Goal: Feedback & Contribution: Contribute content

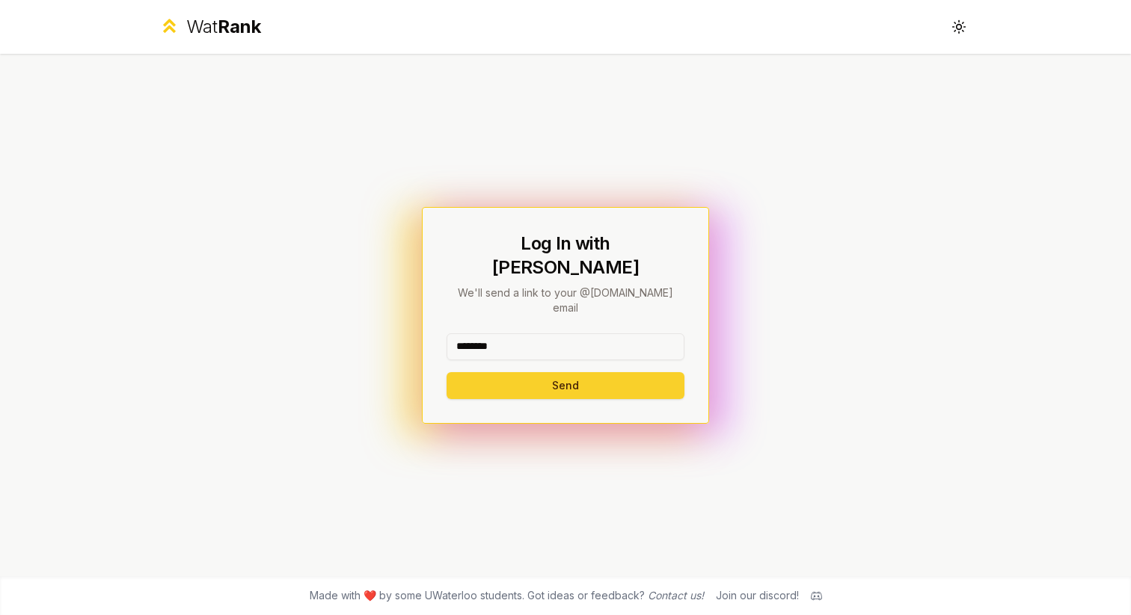
type input "********"
click at [489, 372] on button "Send" at bounding box center [565, 385] width 238 height 27
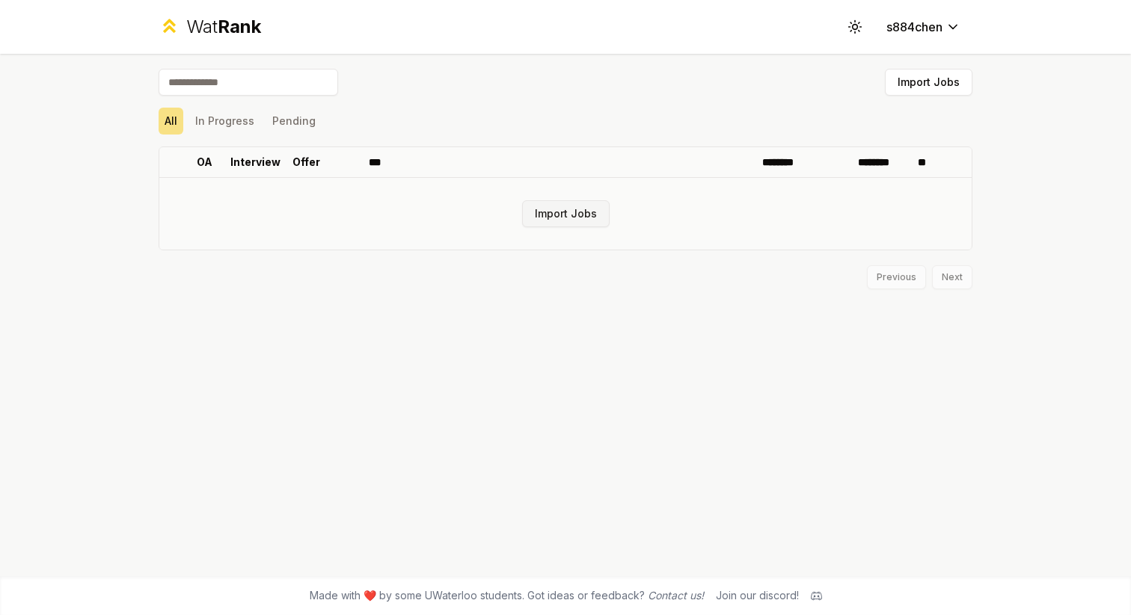
click at [570, 200] on button "Import Jobs" at bounding box center [565, 213] width 87 height 27
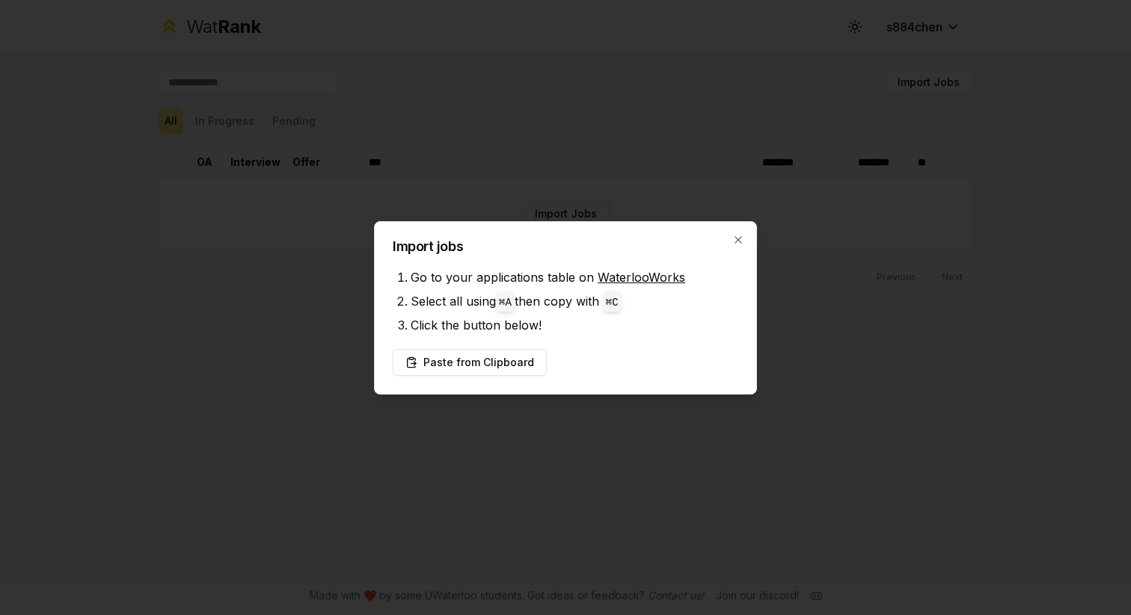
click at [598, 285] on li "Go to your applications table on WaterlooWorks" at bounding box center [573, 277] width 327 height 24
click at [599, 280] on link "WaterlooWorks" at bounding box center [640, 277] width 87 height 15
click at [442, 363] on button "Paste from Clipboard" at bounding box center [470, 362] width 154 height 27
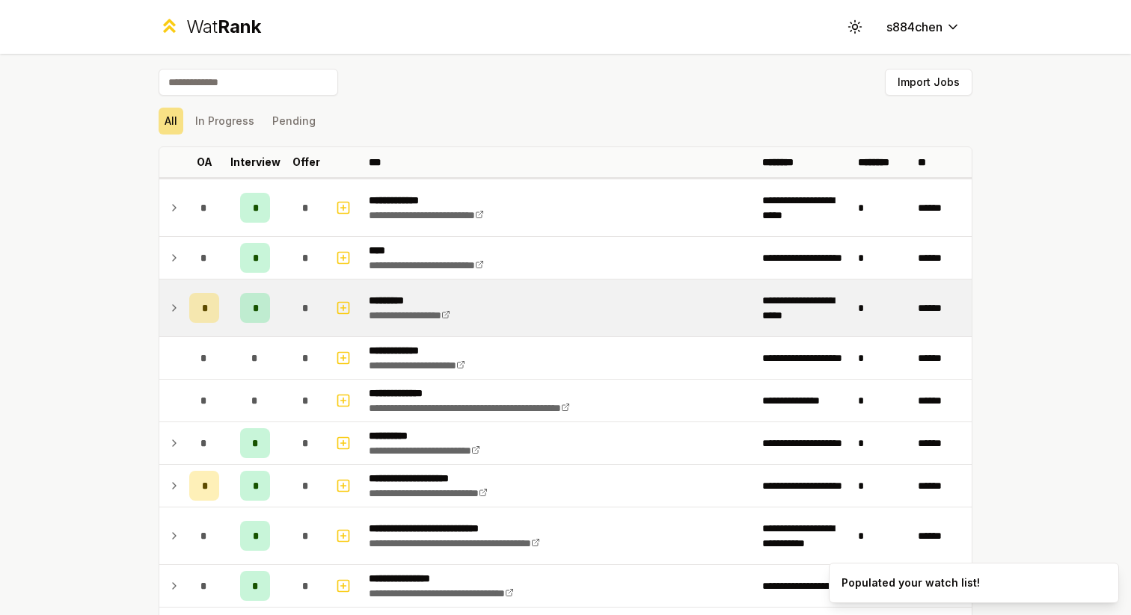
click at [169, 313] on icon at bounding box center [174, 308] width 12 height 18
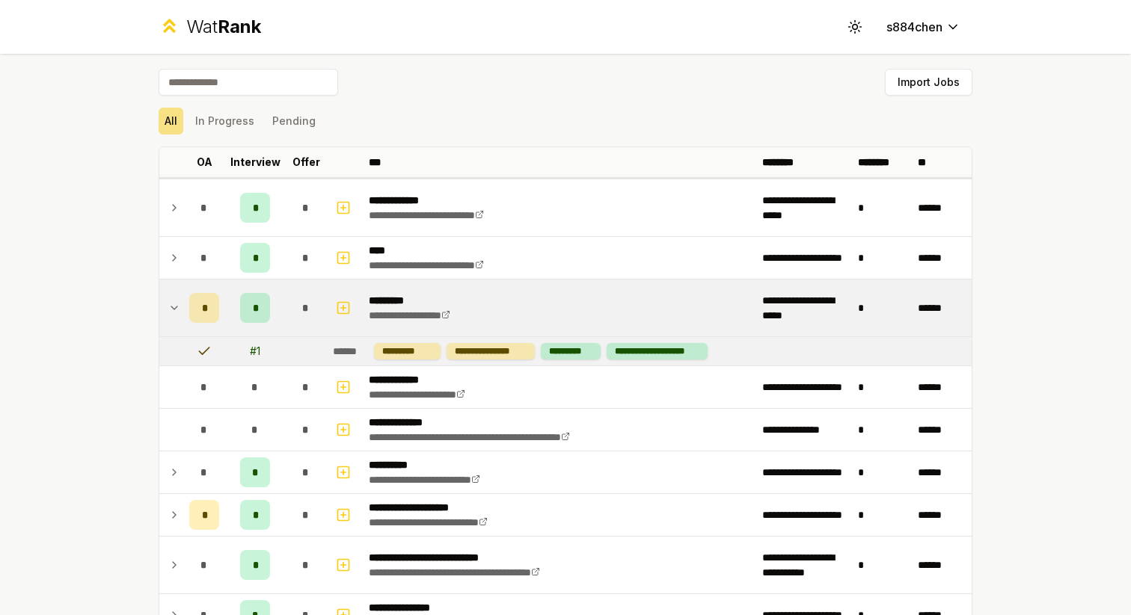
click at [171, 310] on icon at bounding box center [174, 308] width 12 height 18
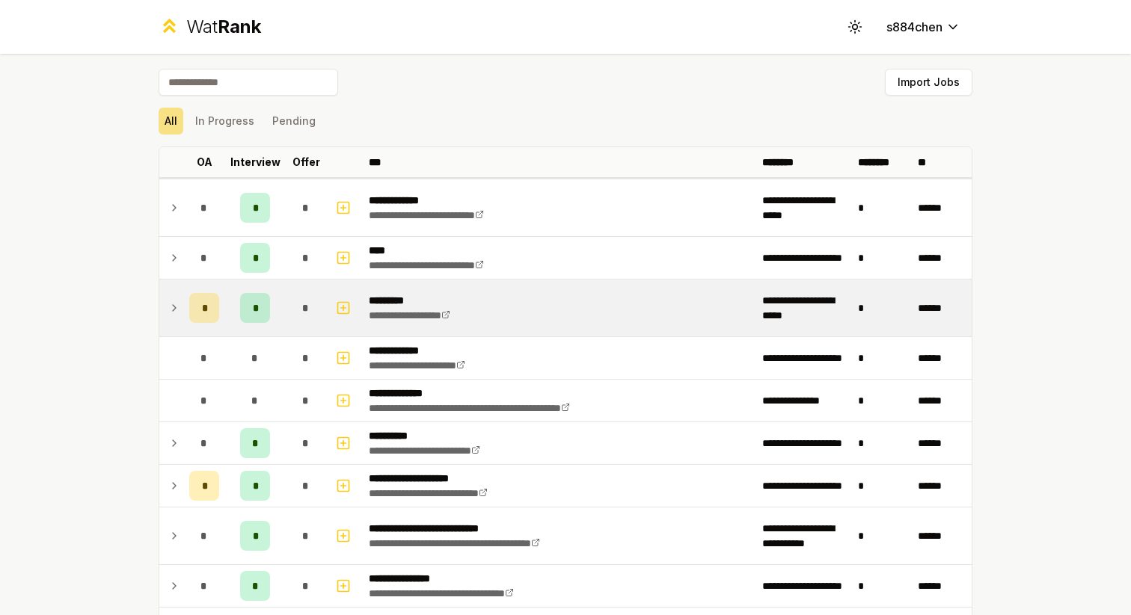
click at [270, 307] on td "*" at bounding box center [255, 308] width 60 height 57
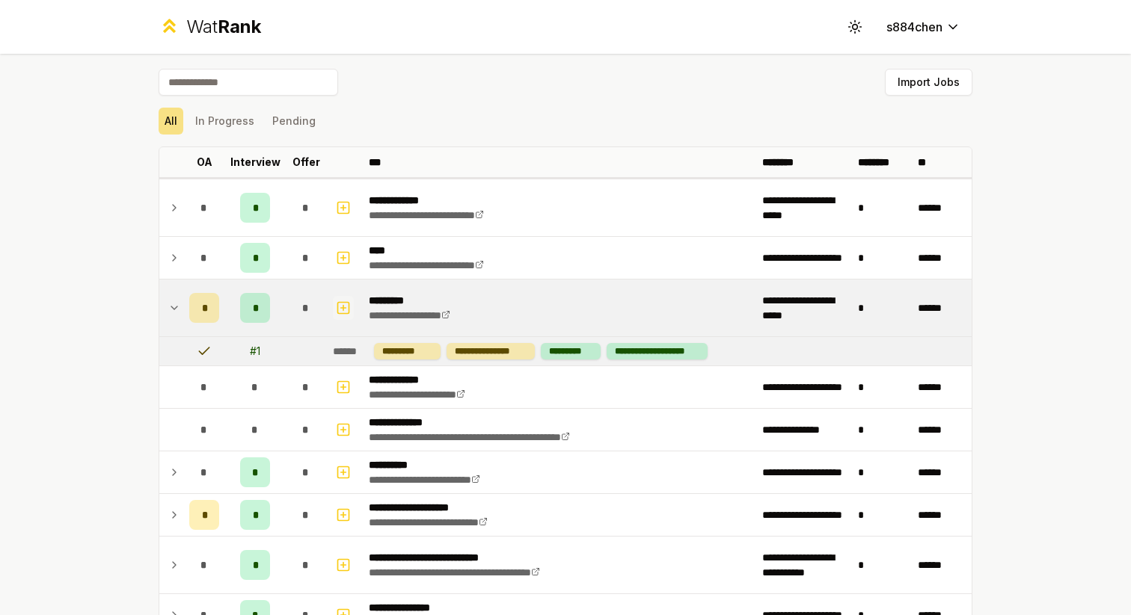
click at [345, 308] on icon "button" at bounding box center [343, 308] width 5 height 0
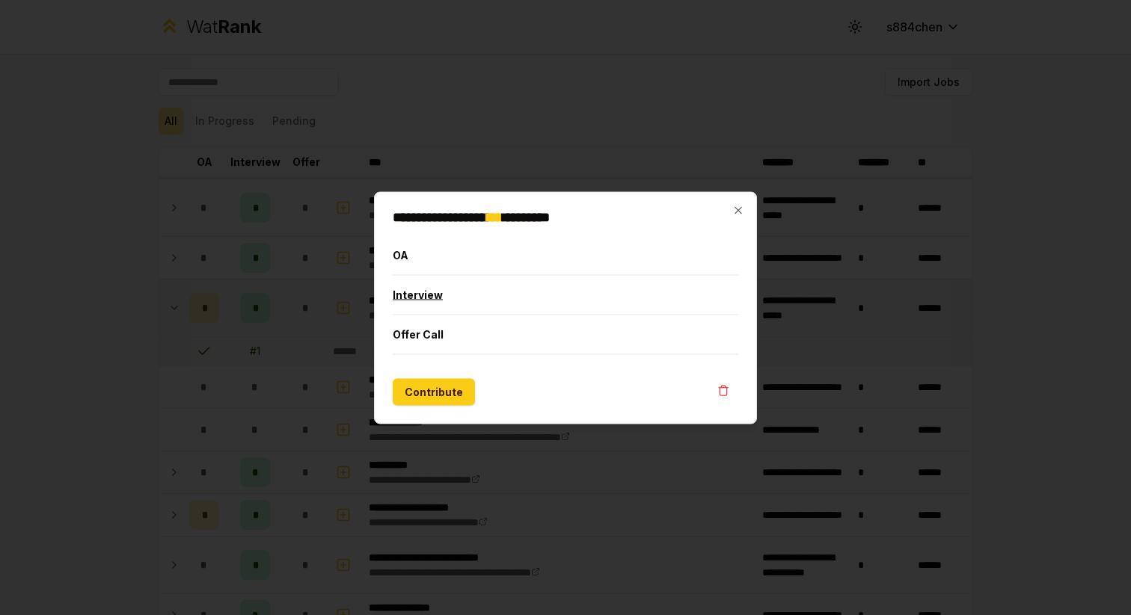
click at [412, 304] on button "Interview" at bounding box center [565, 294] width 345 height 39
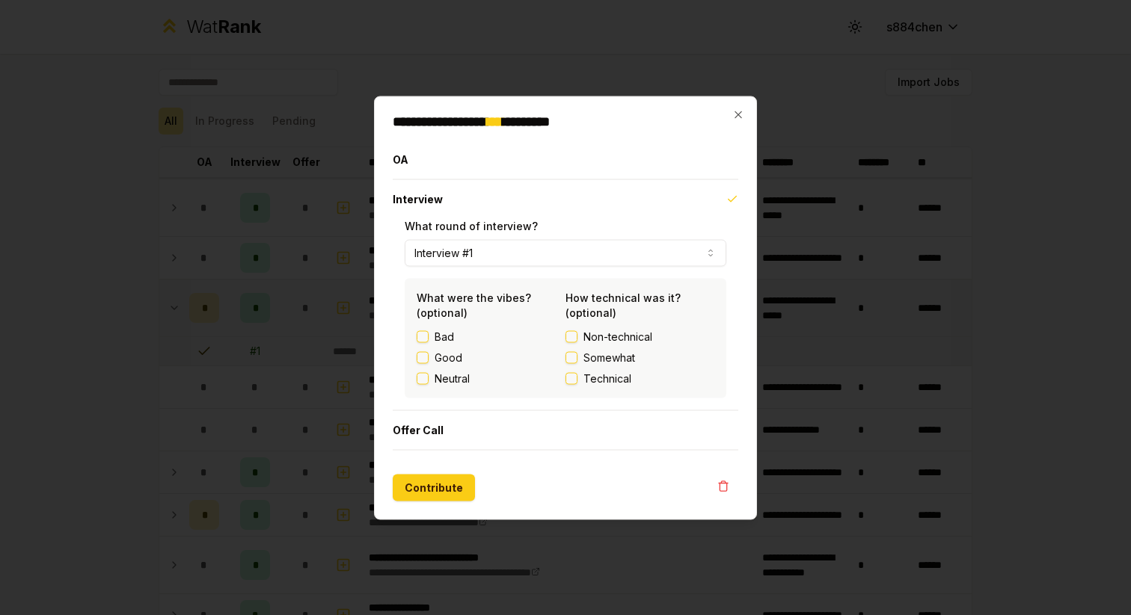
click at [425, 378] on button "Neutral" at bounding box center [422, 378] width 12 height 12
click at [566, 359] on button "Somewhat" at bounding box center [571, 357] width 12 height 12
click at [438, 487] on button "Contribute" at bounding box center [434, 487] width 82 height 27
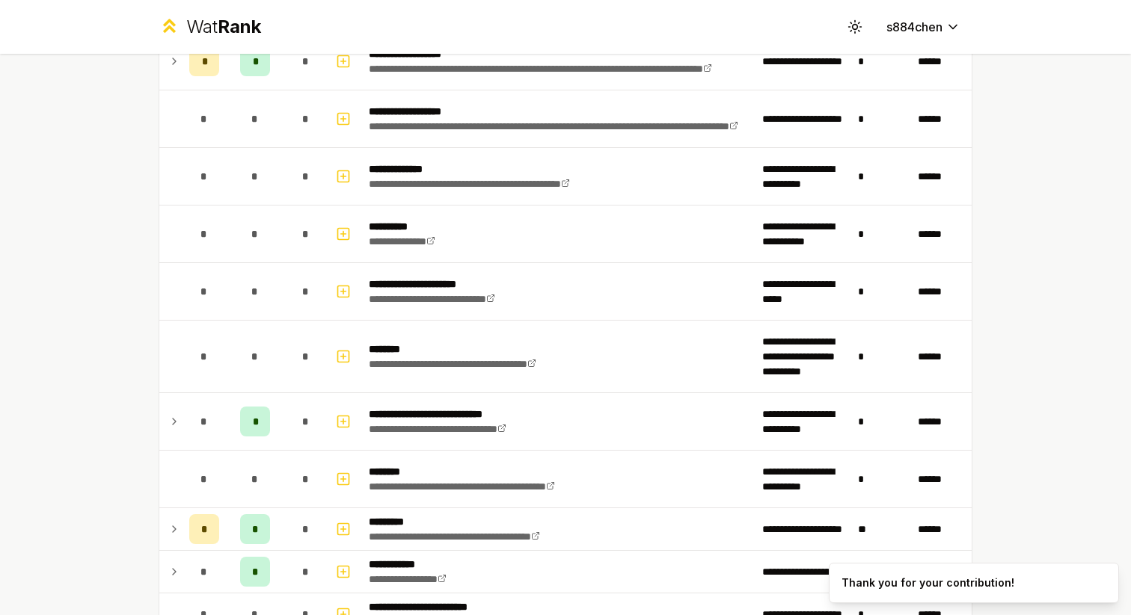
scroll to position [1935, 0]
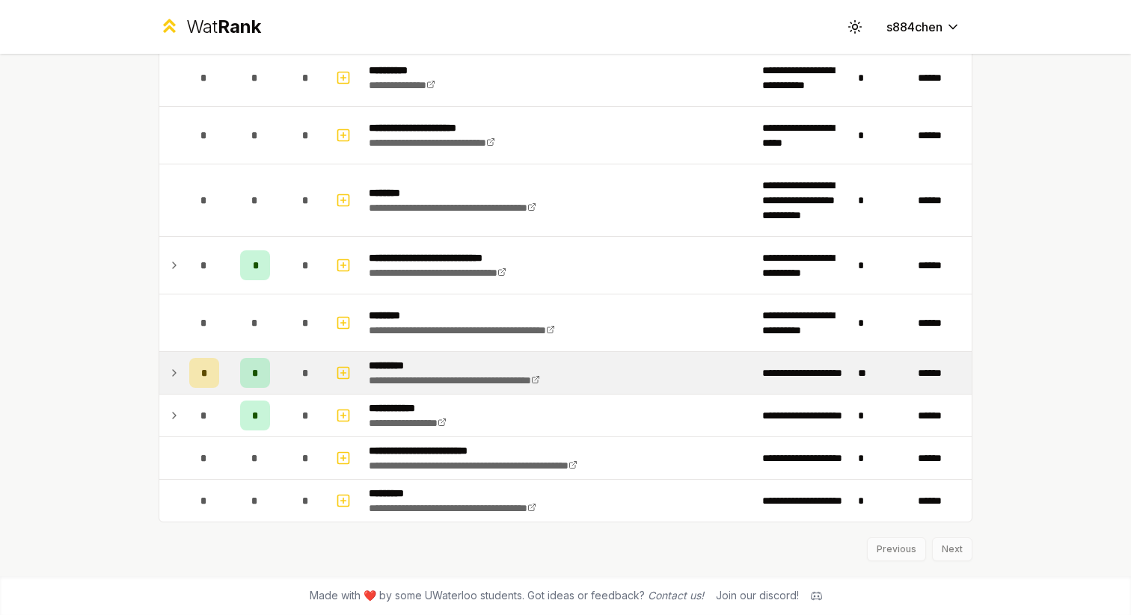
click at [174, 375] on icon at bounding box center [174, 373] width 3 height 6
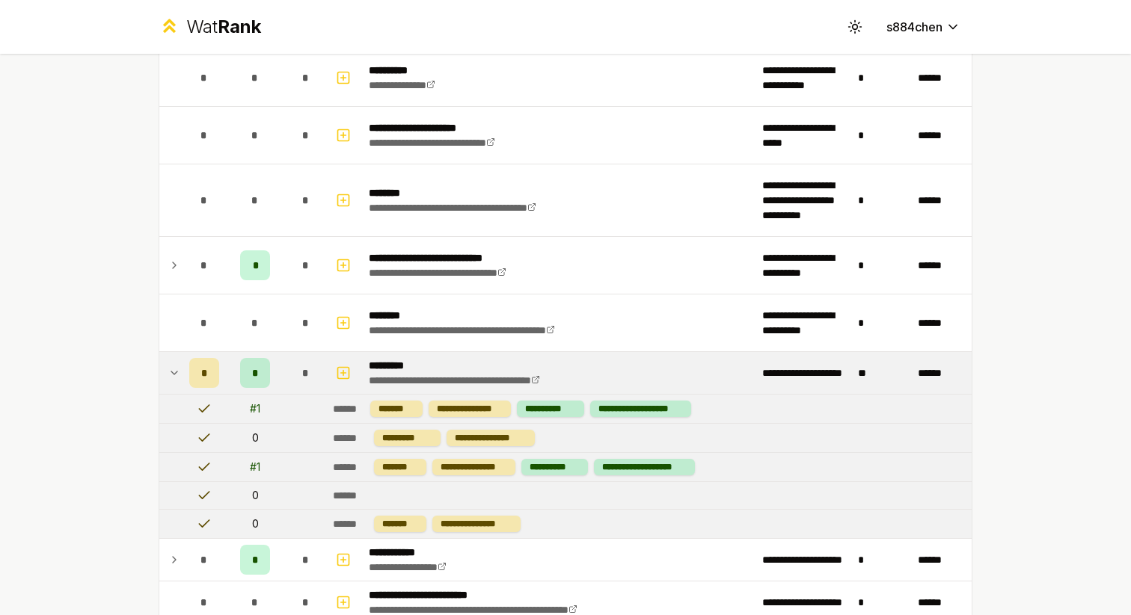
click at [174, 375] on icon at bounding box center [174, 373] width 6 height 3
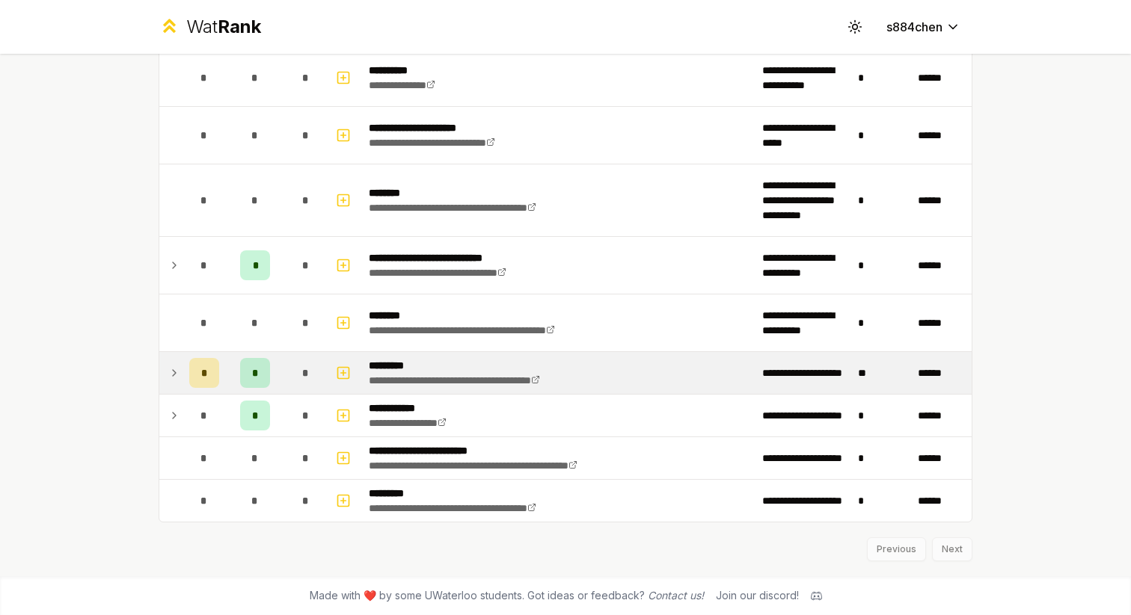
click at [174, 375] on icon at bounding box center [174, 373] width 12 height 18
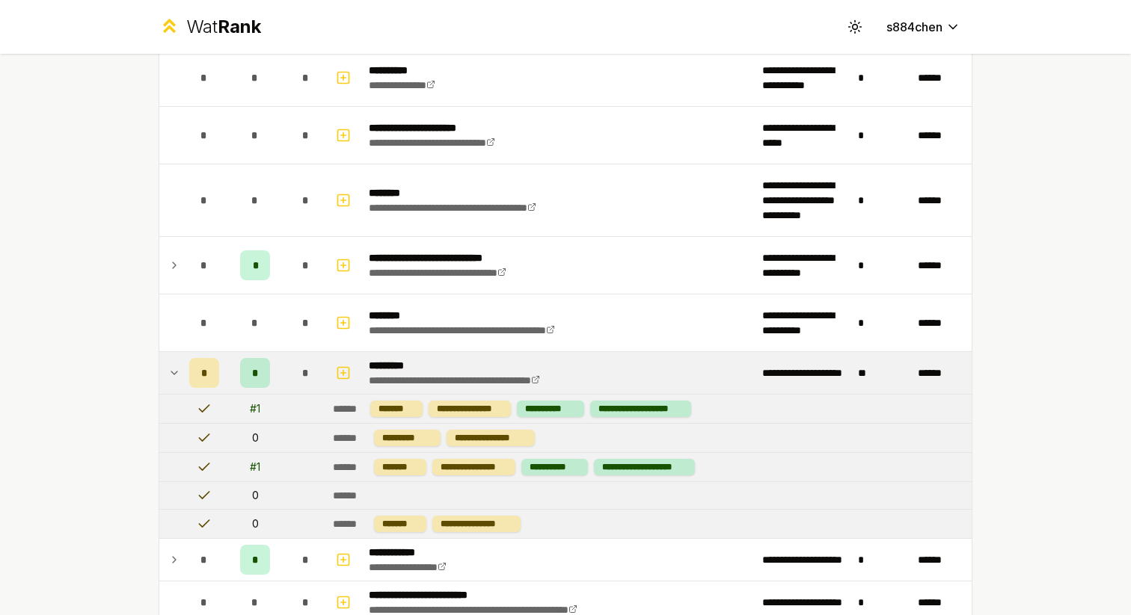
click at [174, 375] on icon at bounding box center [174, 373] width 6 height 3
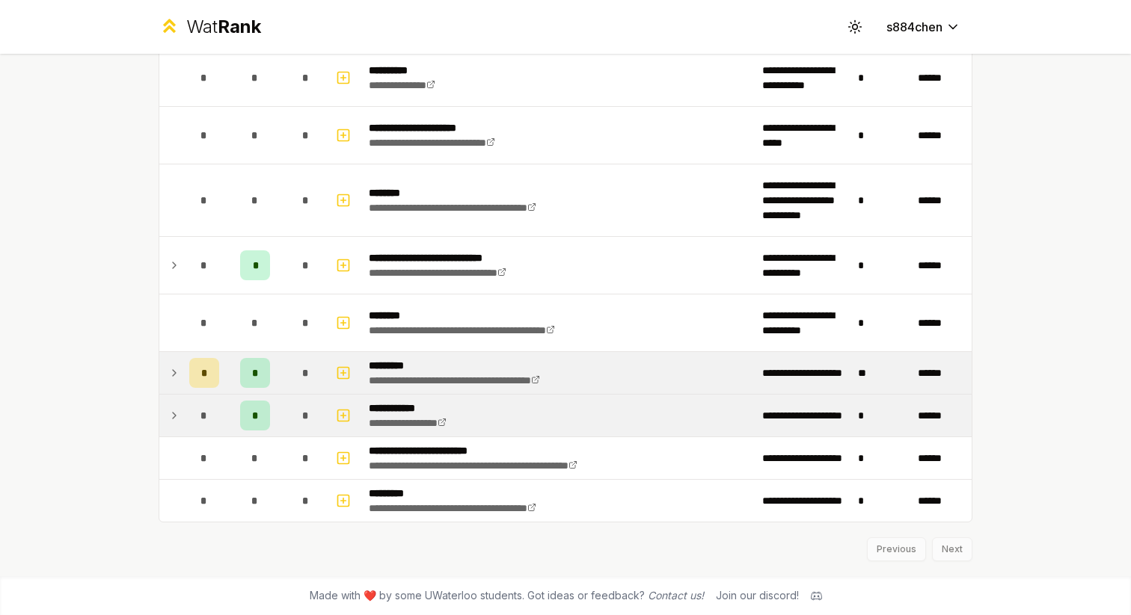
click at [175, 416] on icon at bounding box center [174, 416] width 12 height 18
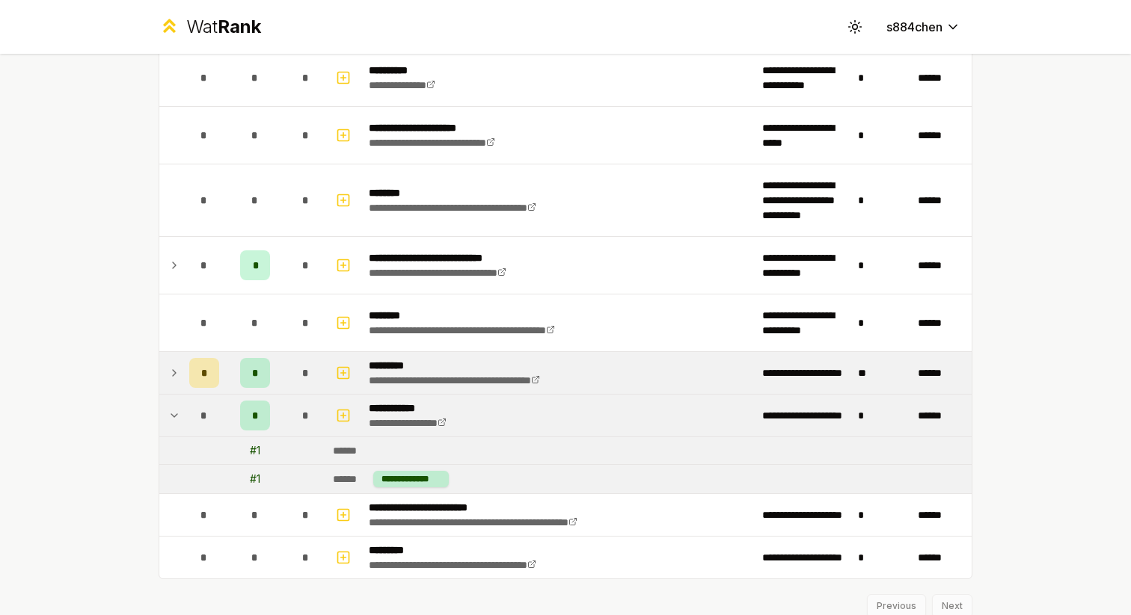
click at [175, 416] on icon at bounding box center [174, 416] width 12 height 18
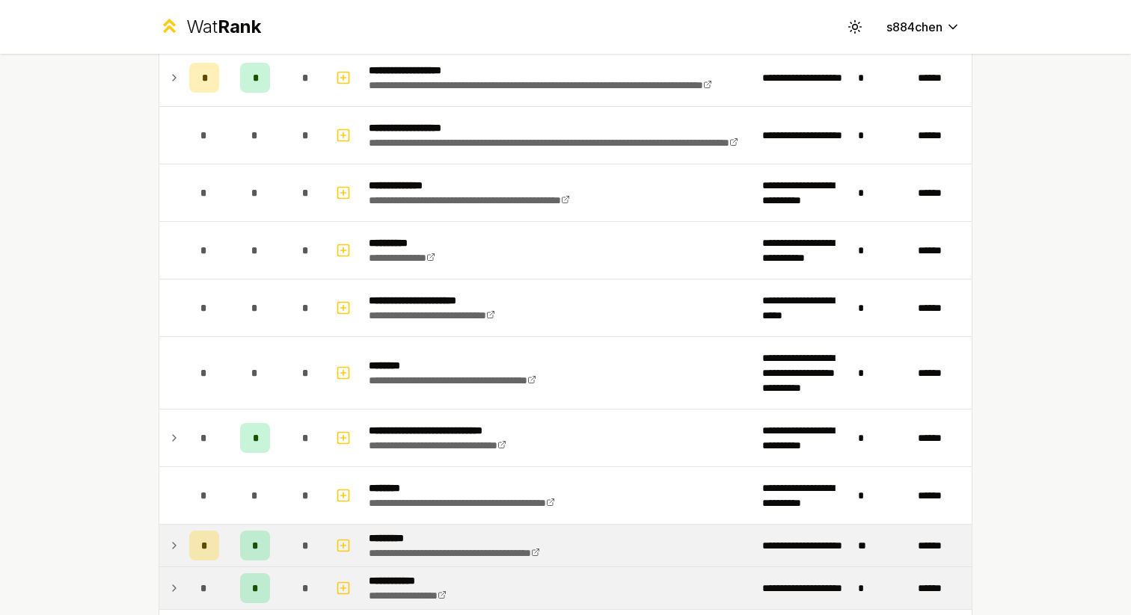
scroll to position [1762, 0]
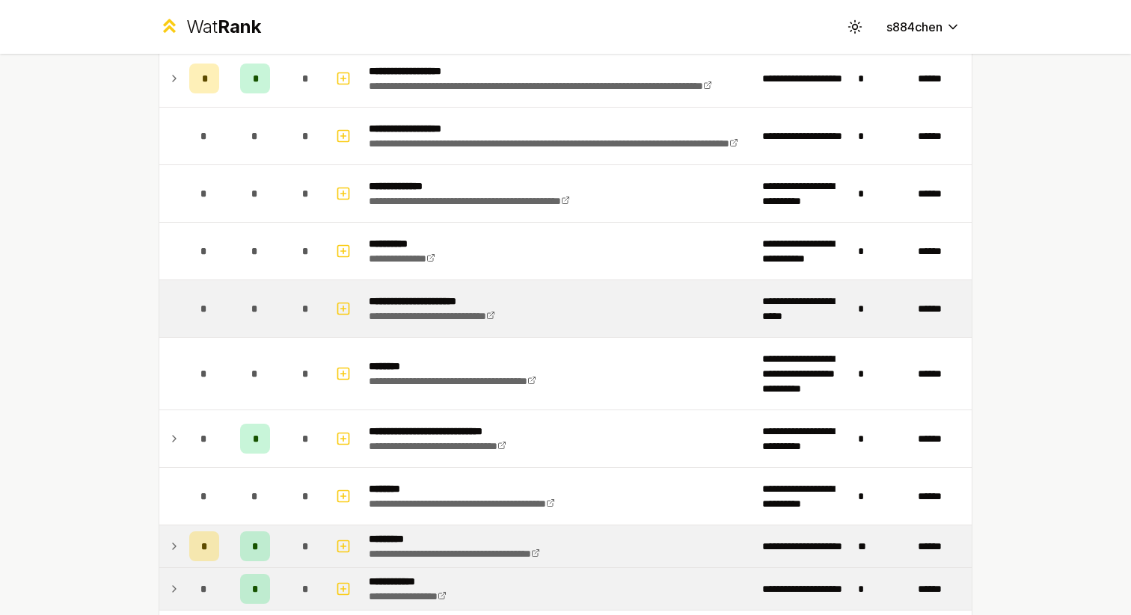
click at [257, 303] on span "*" at bounding box center [254, 308] width 7 height 15
click at [240, 316] on div "*" at bounding box center [255, 309] width 30 height 30
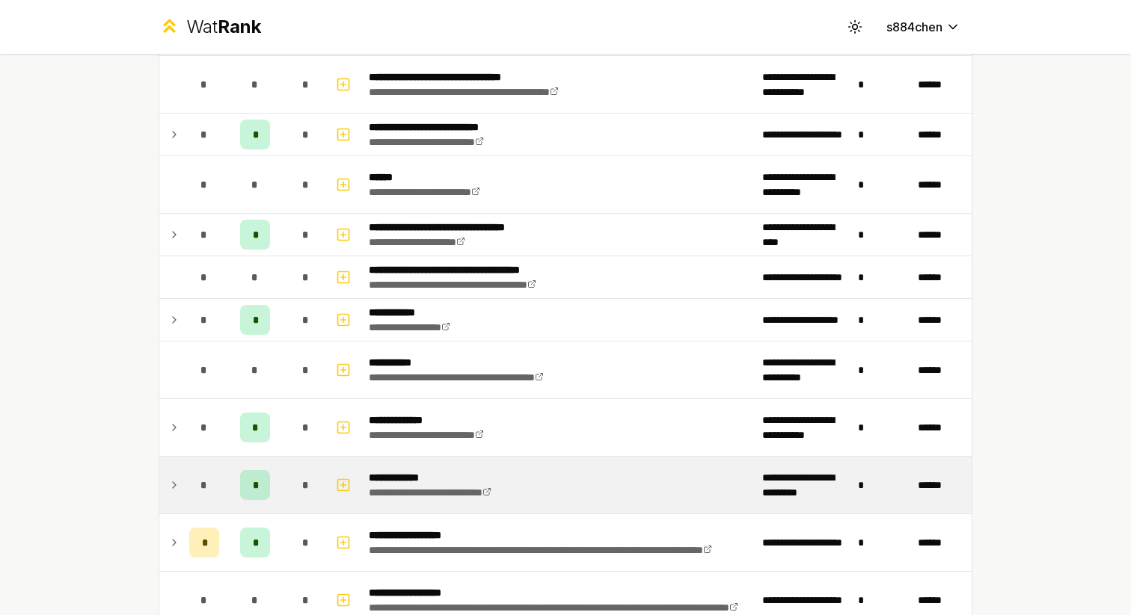
scroll to position [1294, 0]
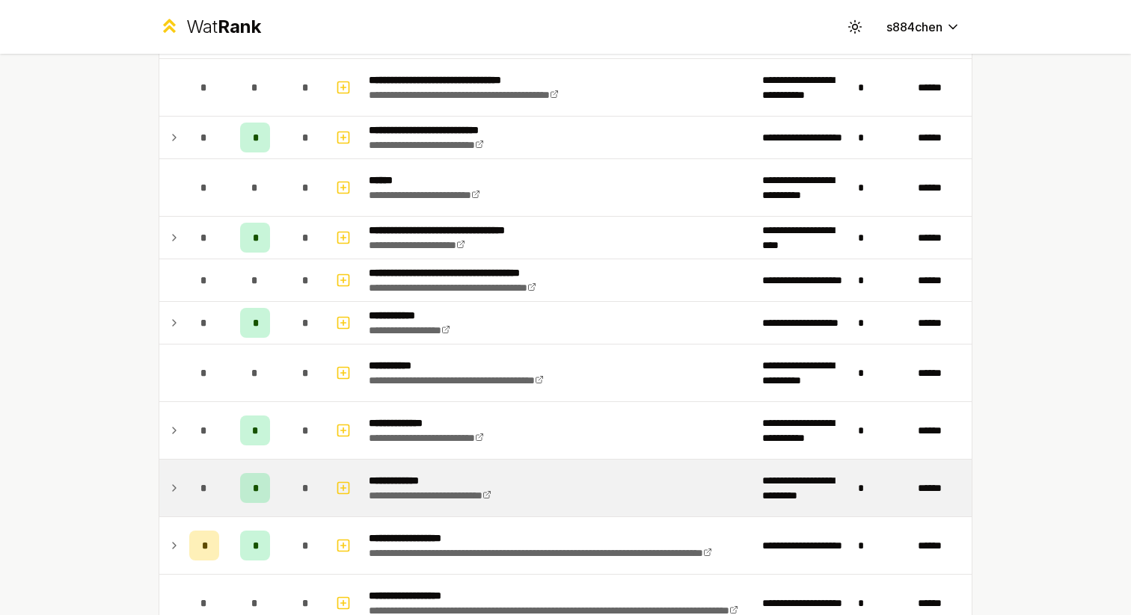
click at [253, 490] on span "*" at bounding box center [255, 488] width 4 height 15
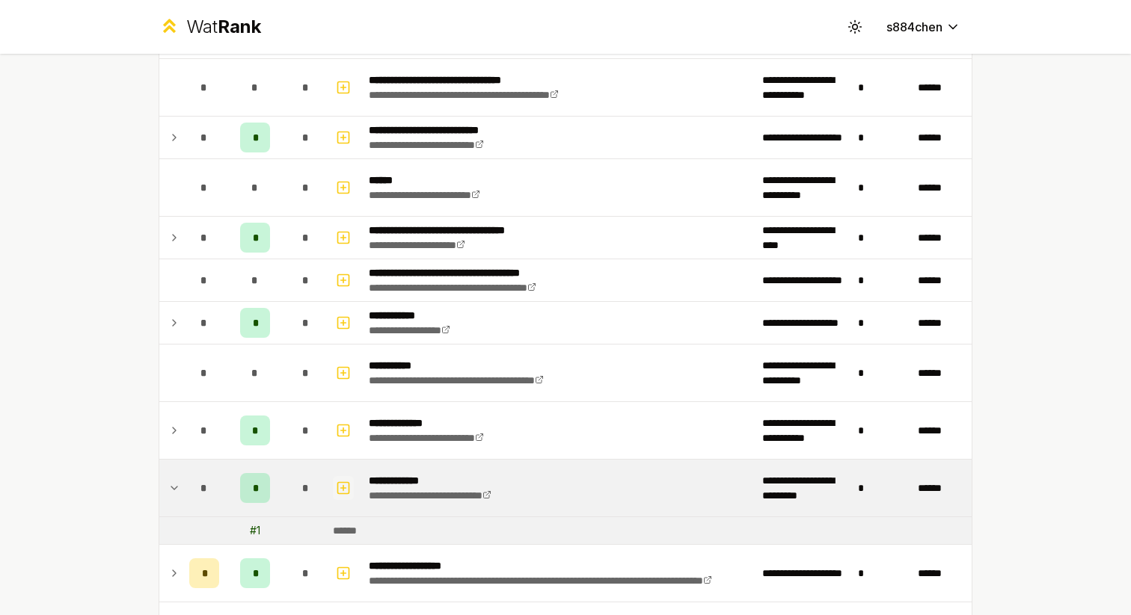
click at [339, 483] on icon "button" at bounding box center [343, 488] width 15 height 18
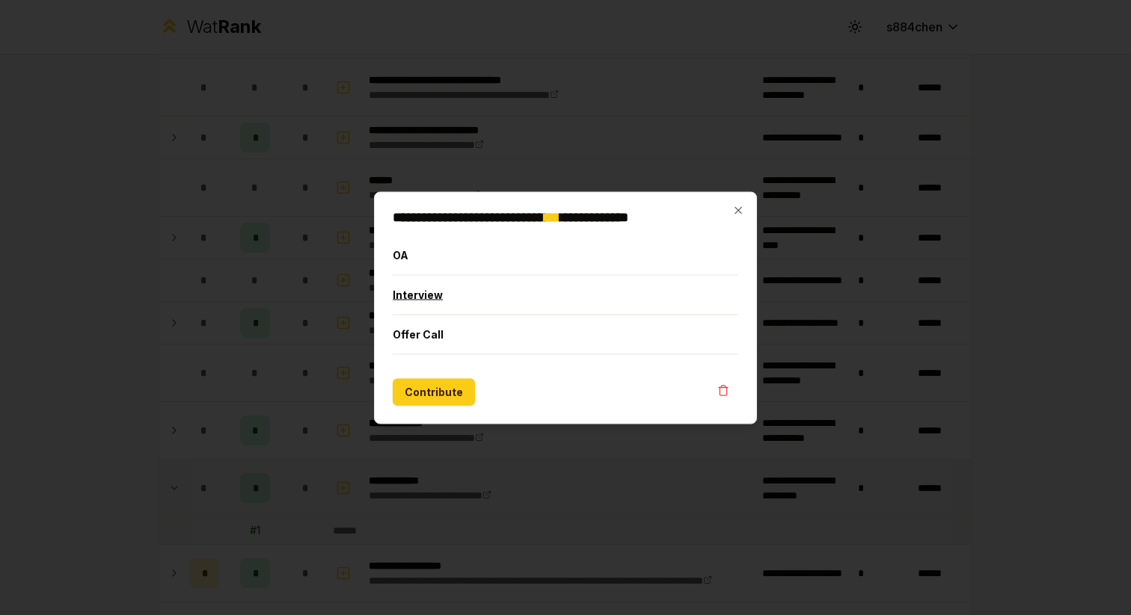
click at [413, 300] on button "Interview" at bounding box center [565, 294] width 345 height 39
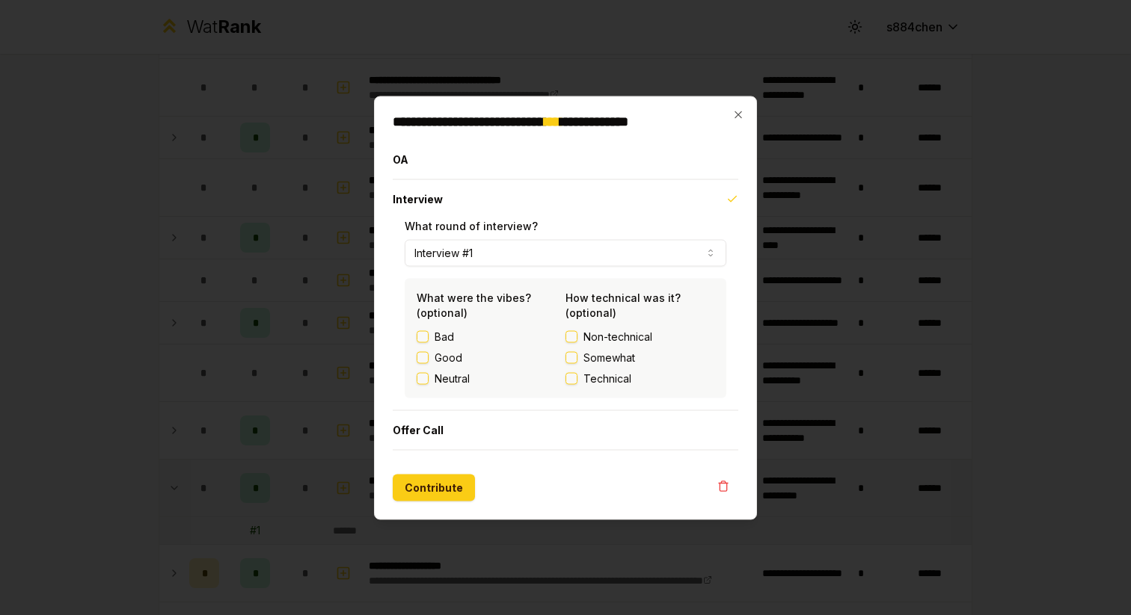
click at [422, 351] on button "Good" at bounding box center [422, 357] width 12 height 12
click at [572, 373] on button "Technical" at bounding box center [571, 378] width 12 height 12
click at [571, 360] on button "Somewhat" at bounding box center [571, 357] width 12 height 12
click at [452, 489] on button "Contribute" at bounding box center [434, 487] width 82 height 27
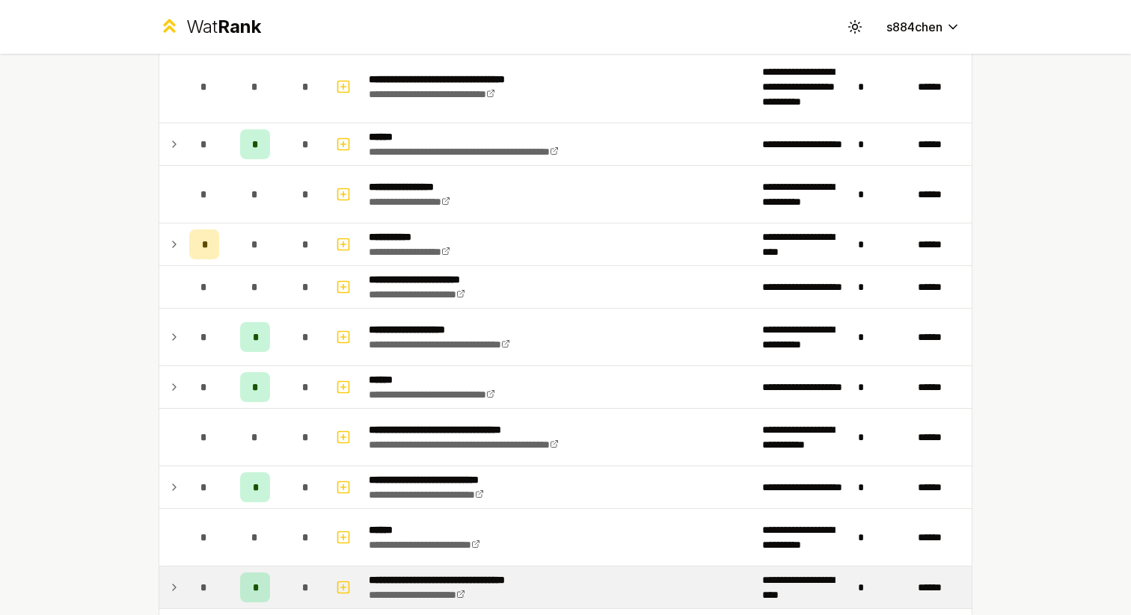
scroll to position [976, 0]
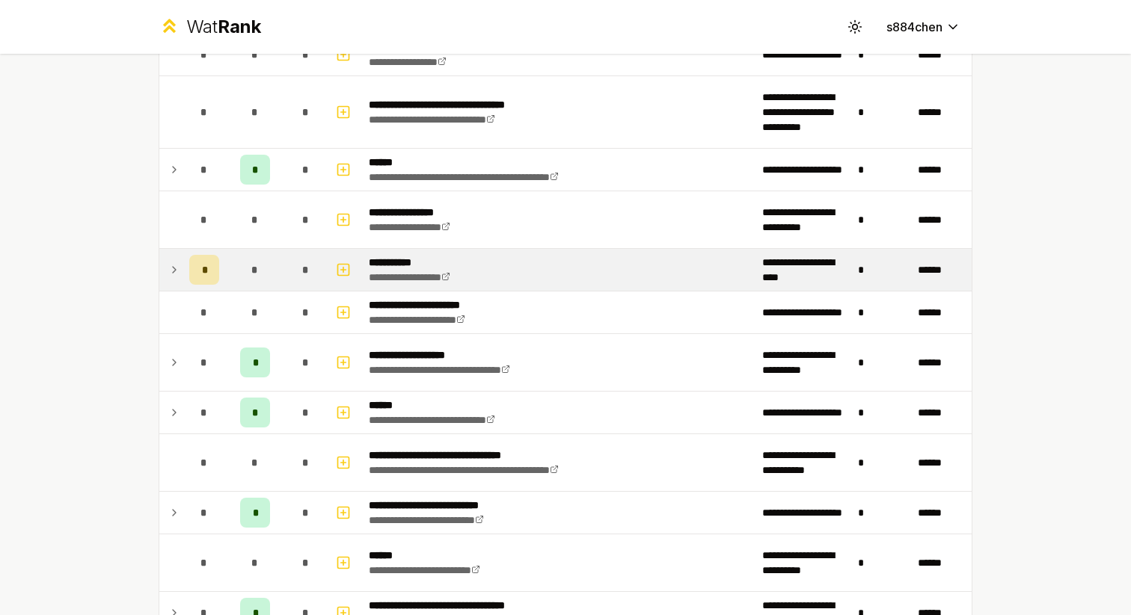
click at [170, 259] on td at bounding box center [171, 270] width 24 height 42
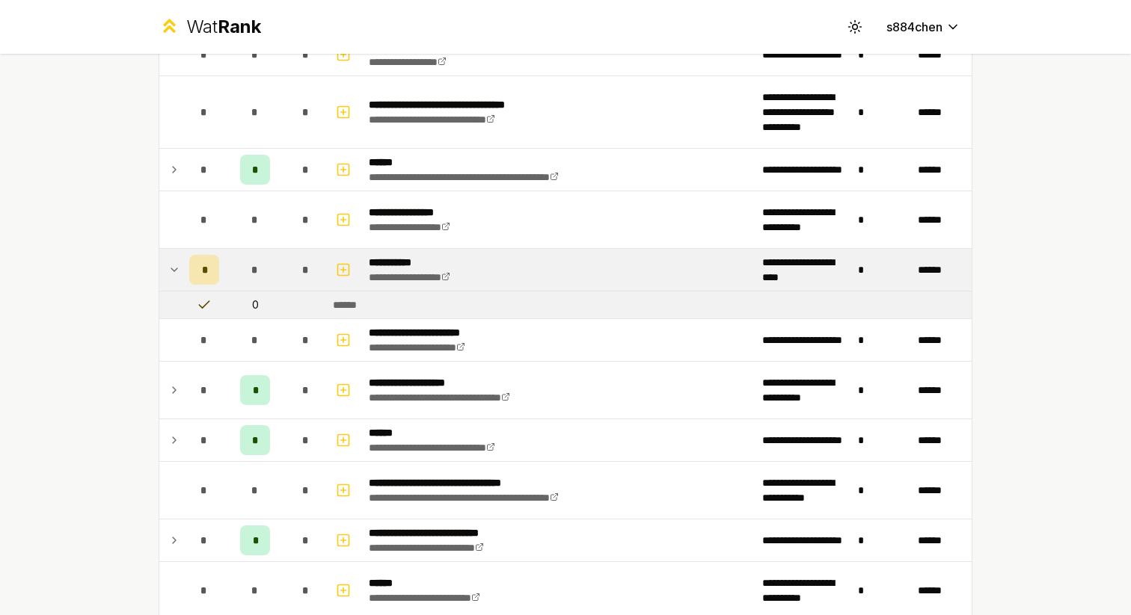
click at [171, 264] on icon at bounding box center [174, 270] width 12 height 18
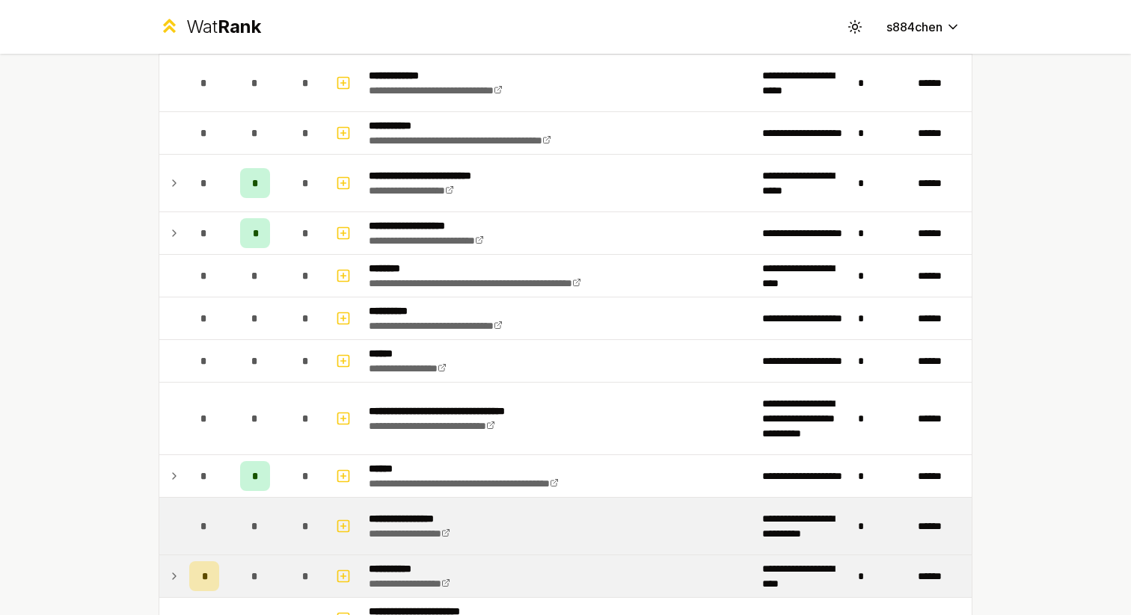
scroll to position [666, 0]
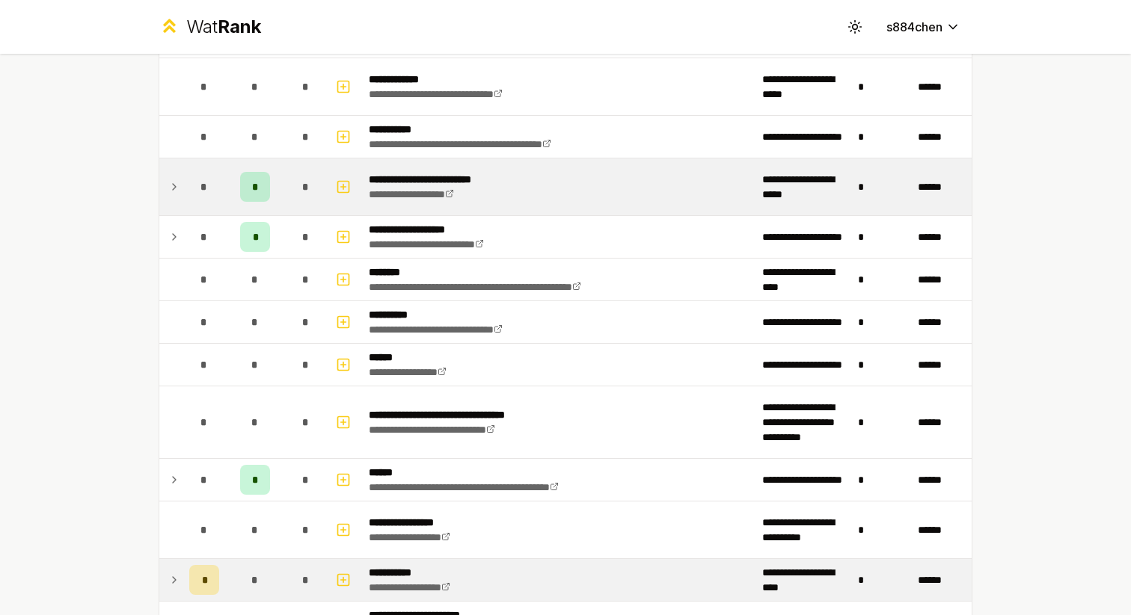
click at [173, 184] on icon at bounding box center [174, 187] width 3 height 6
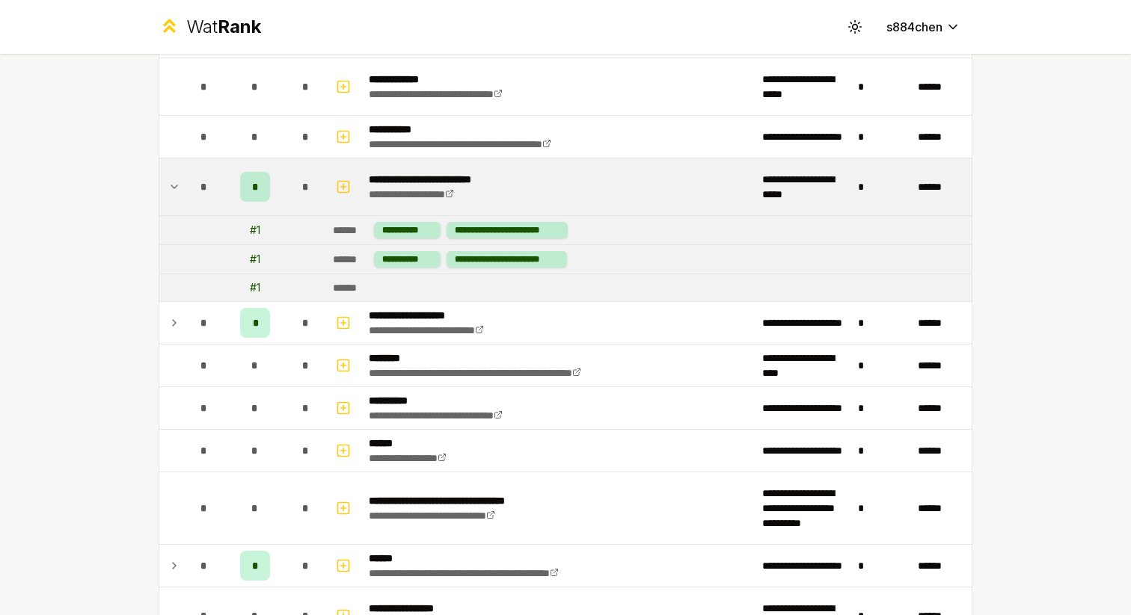
click at [173, 184] on icon at bounding box center [174, 187] width 12 height 18
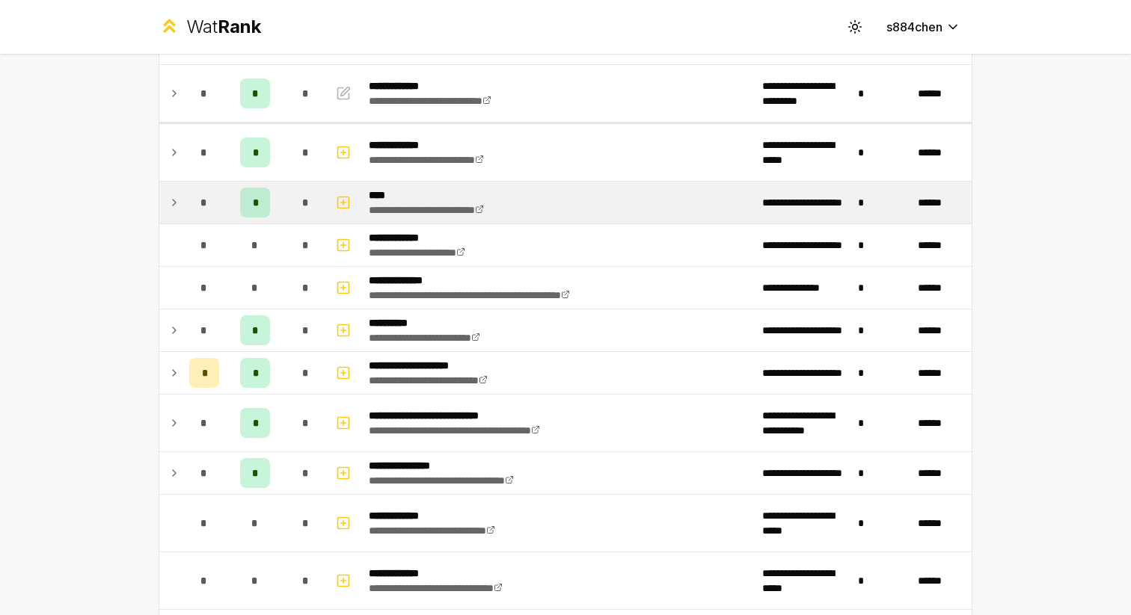
scroll to position [0, 0]
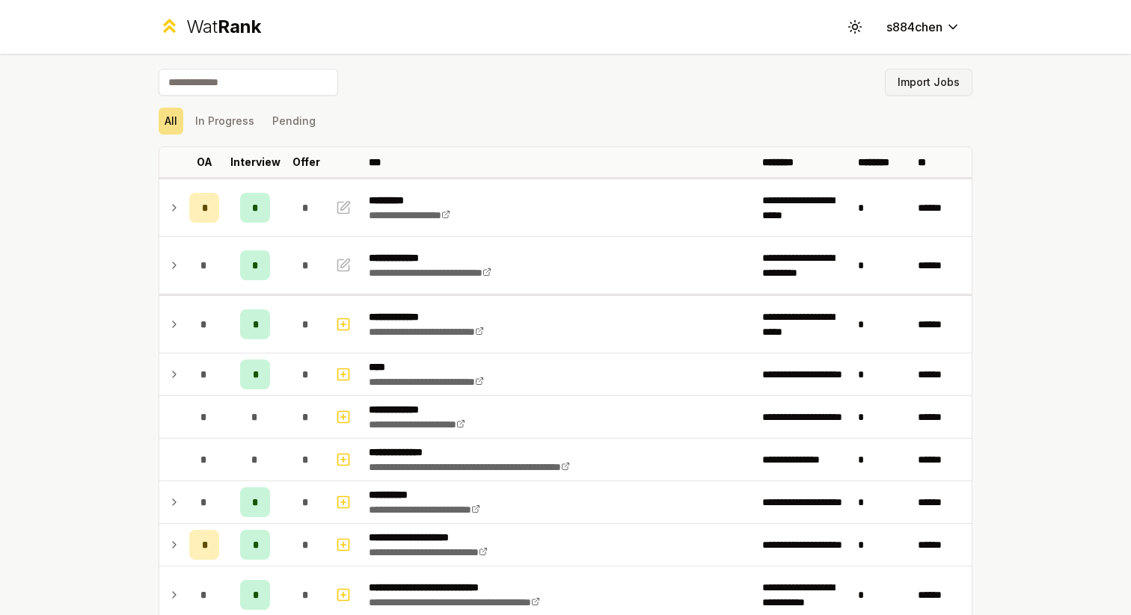
click at [951, 79] on button "Import Jobs" at bounding box center [928, 82] width 87 height 27
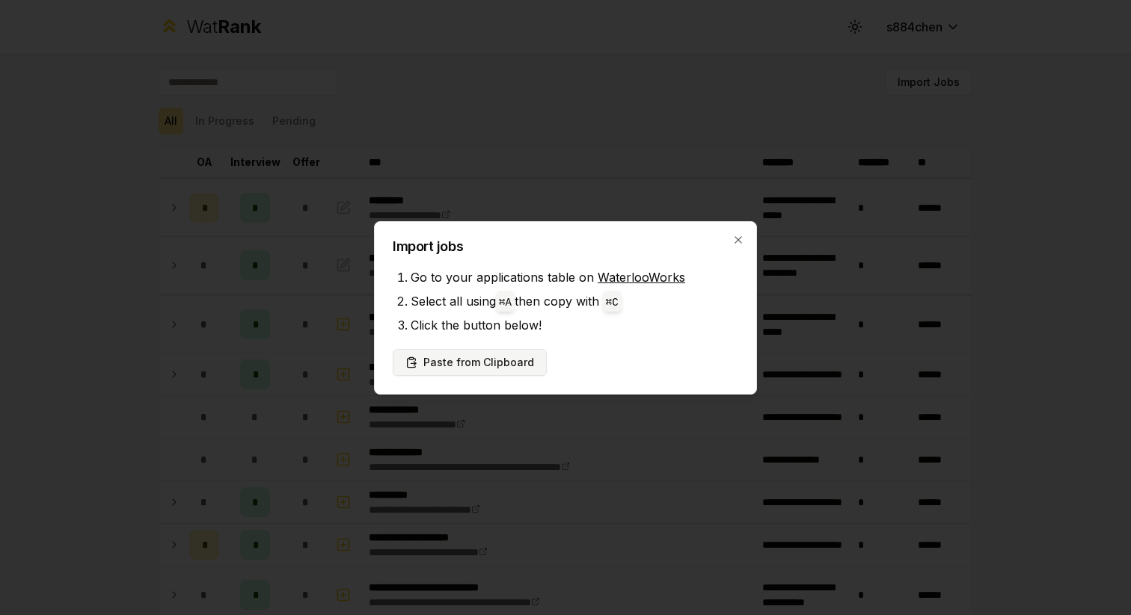
click at [511, 369] on button "Paste from Clipboard" at bounding box center [470, 362] width 154 height 27
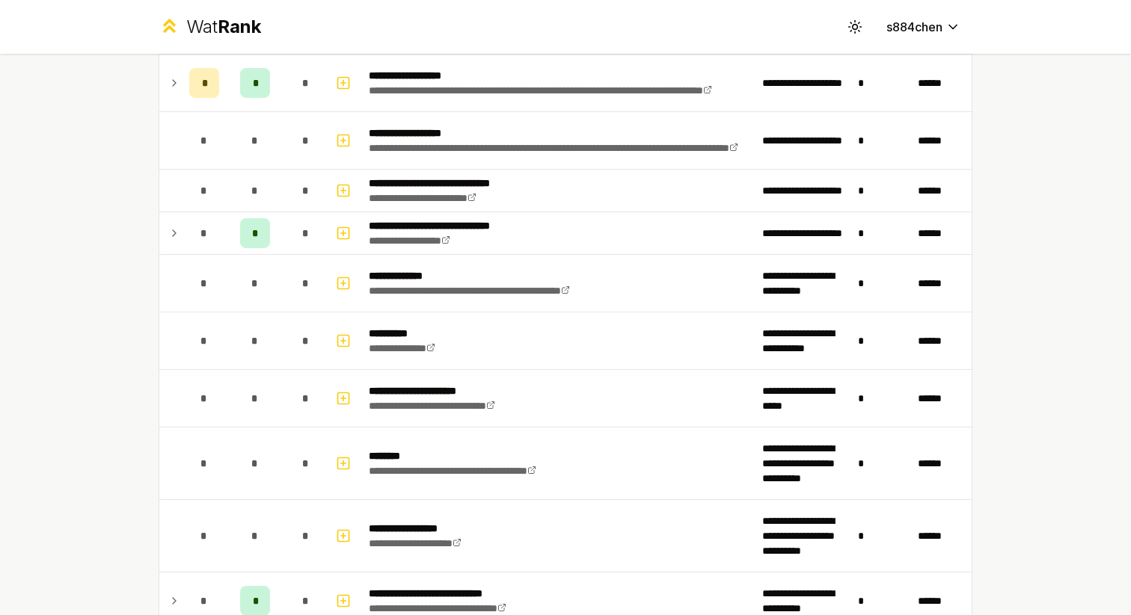
scroll to position [1814, 0]
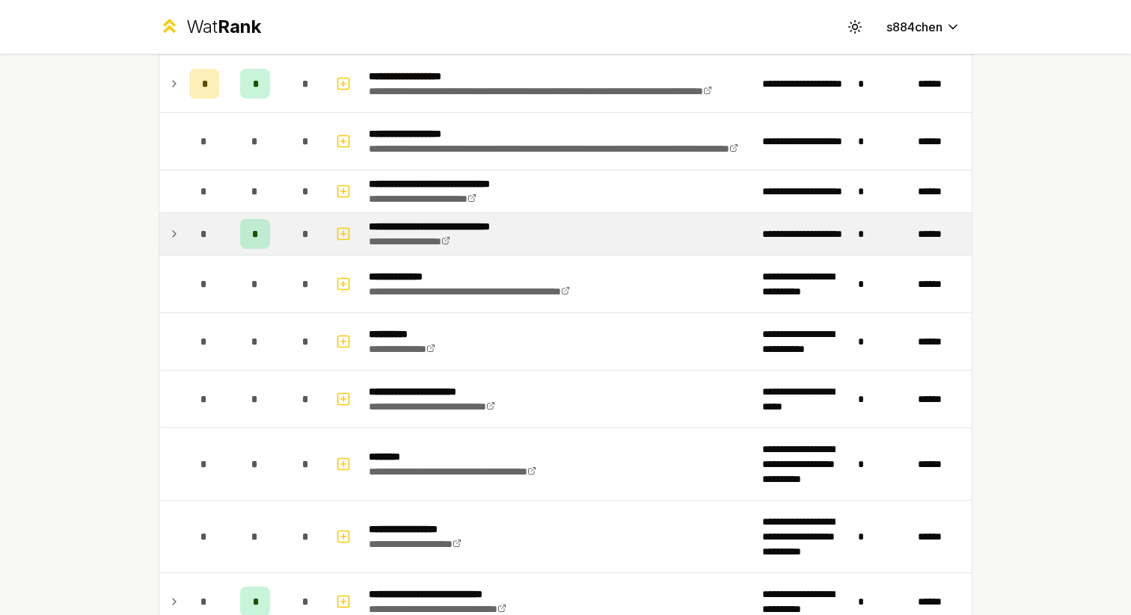
click at [252, 236] on span "*" at bounding box center [255, 234] width 7 height 15
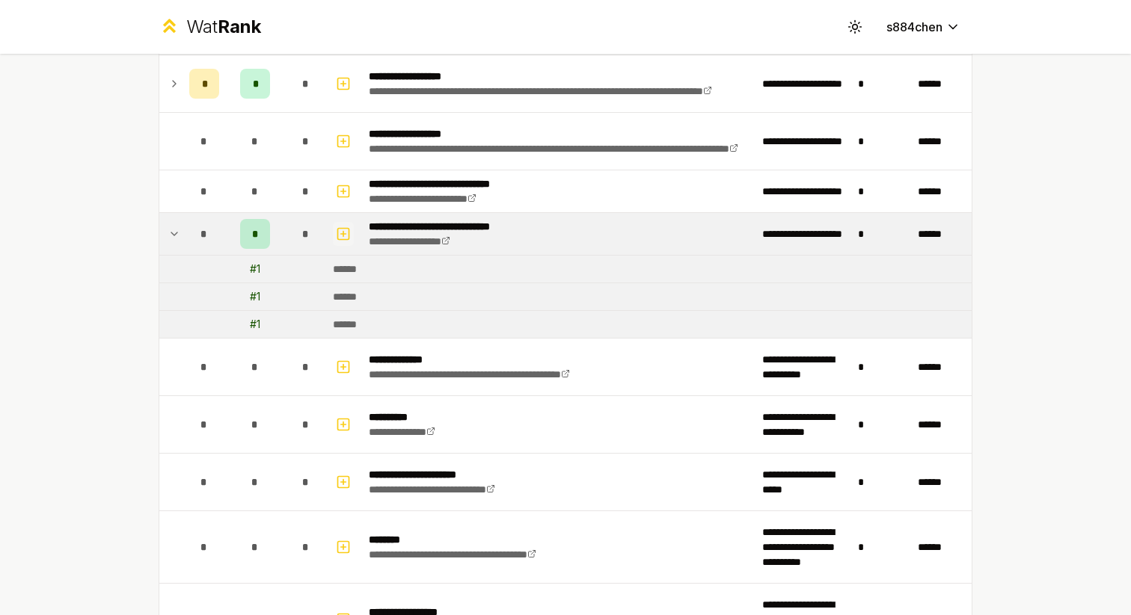
click at [348, 235] on rect "button" at bounding box center [343, 233] width 11 height 11
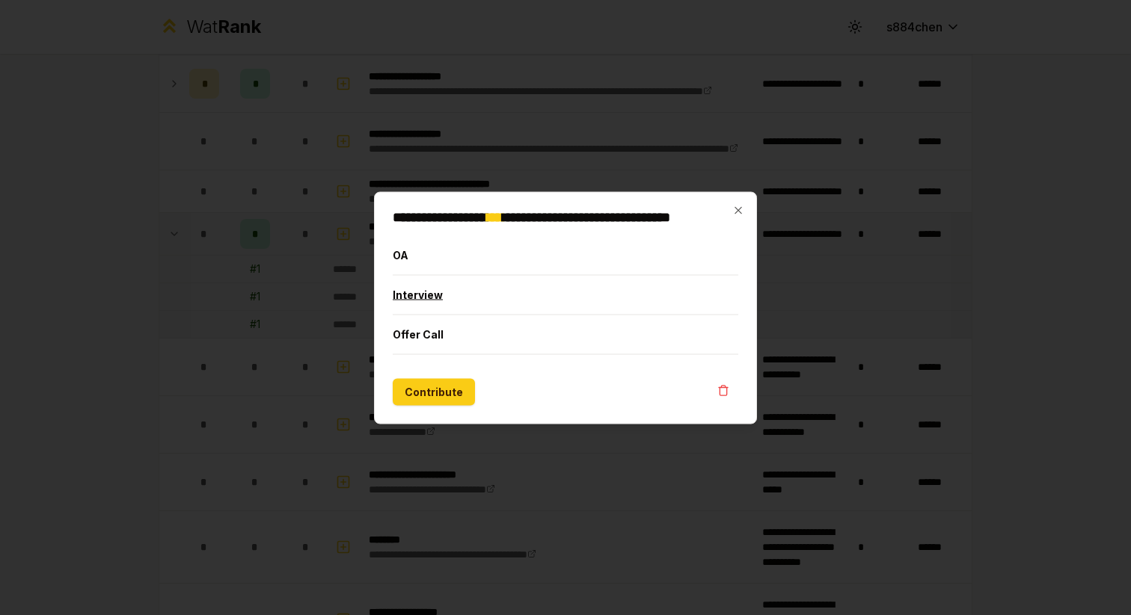
click at [449, 289] on button "Interview" at bounding box center [565, 294] width 345 height 39
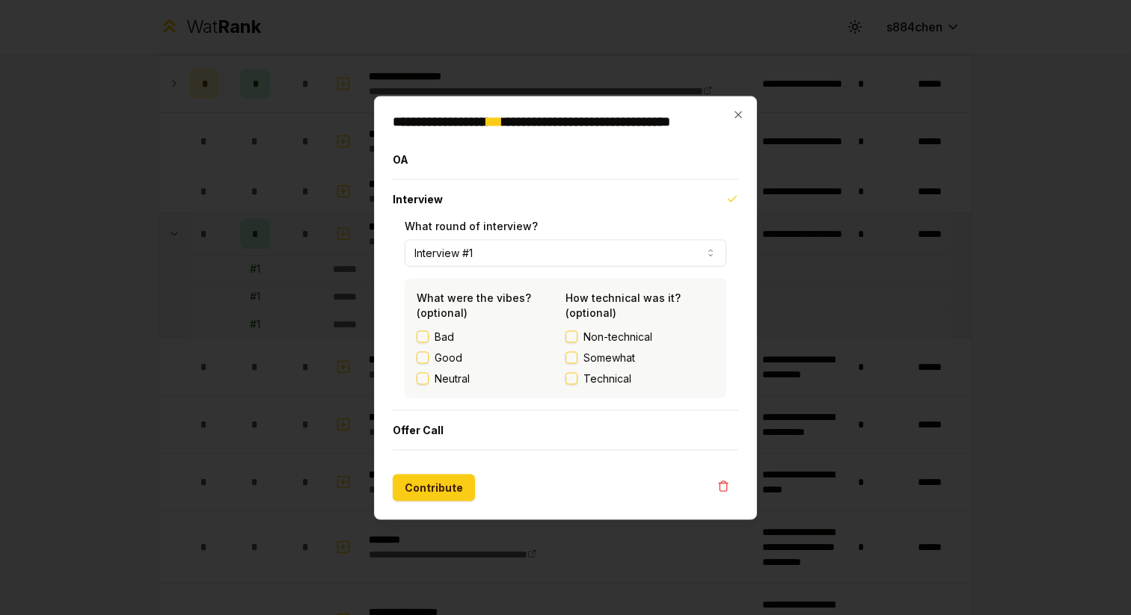
click at [426, 357] on button "Good" at bounding box center [422, 357] width 12 height 12
click at [572, 360] on button "Somewhat" at bounding box center [571, 357] width 12 height 12
click at [429, 487] on button "Contribute" at bounding box center [434, 487] width 82 height 27
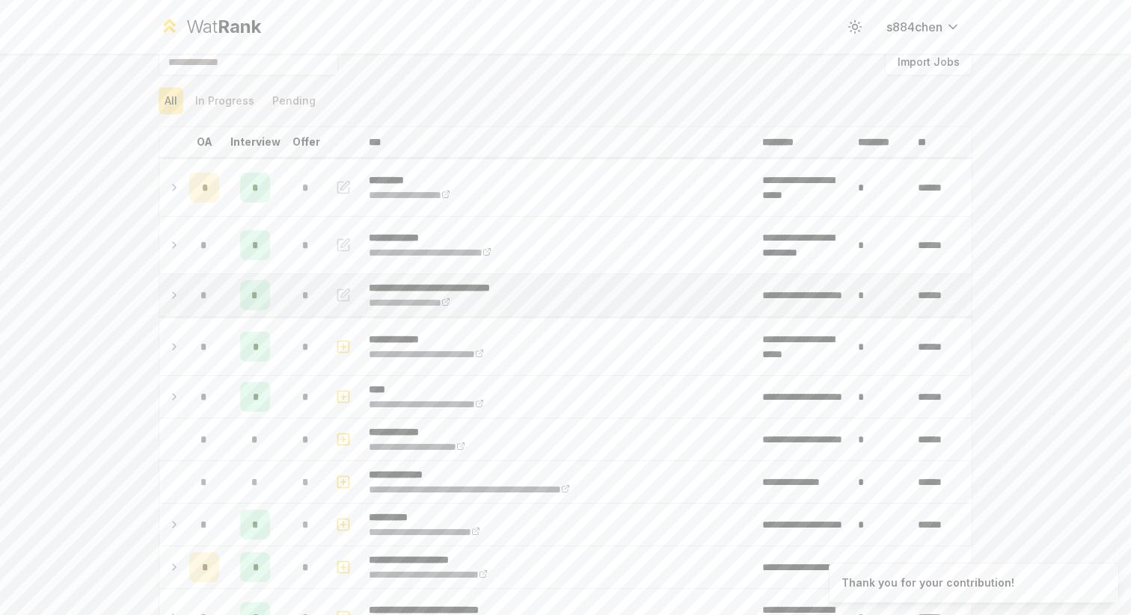
scroll to position [26, 0]
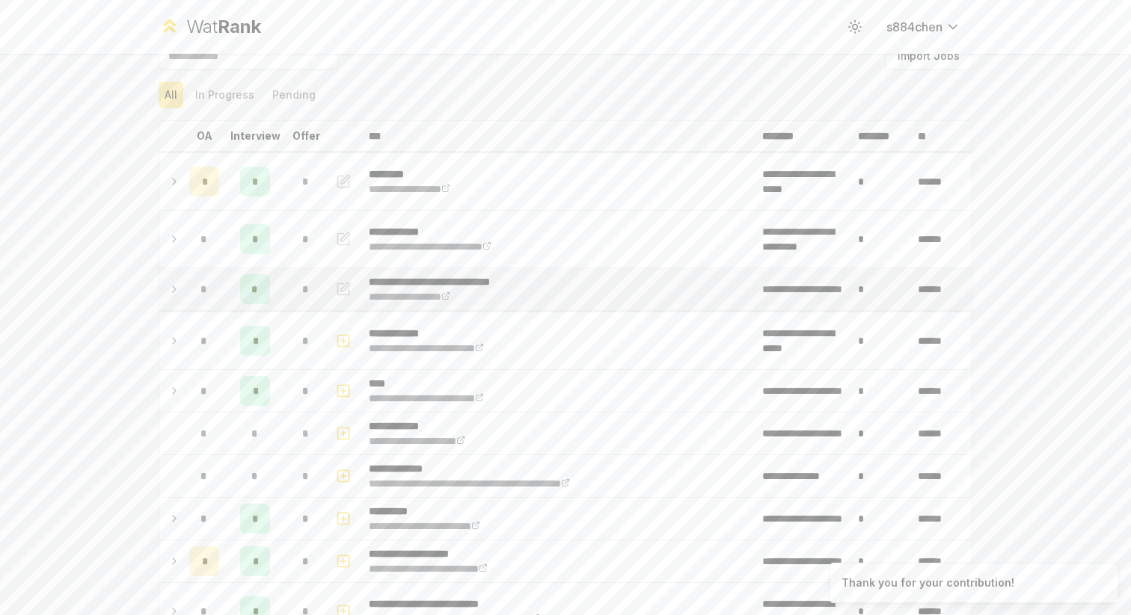
click at [167, 292] on td at bounding box center [171, 289] width 24 height 42
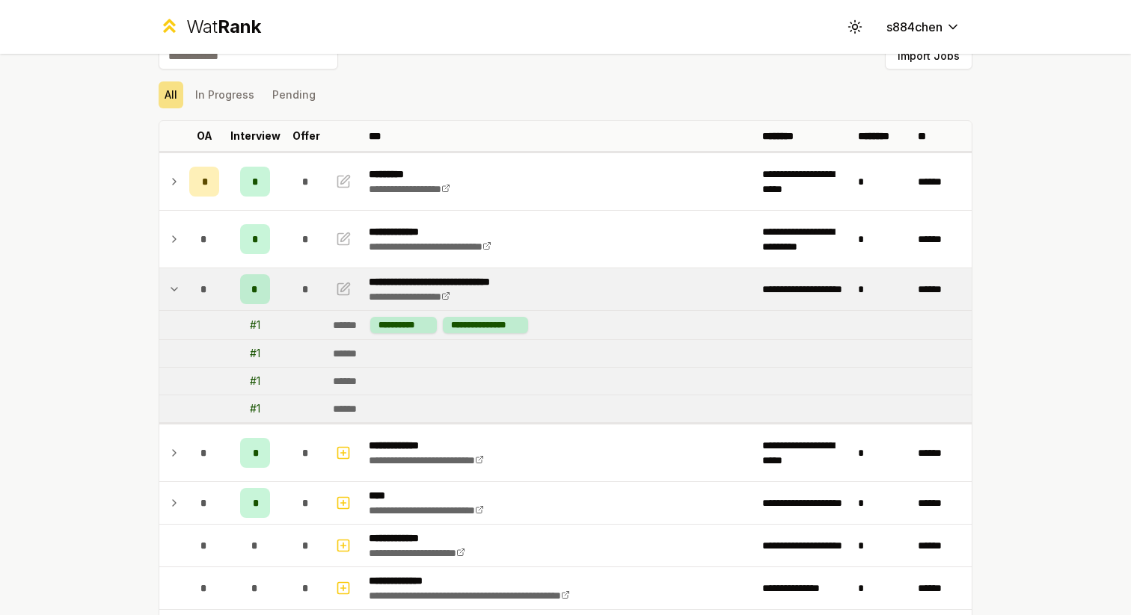
click at [479, 316] on td "**********" at bounding box center [649, 325] width 645 height 28
drag, startPoint x: 436, startPoint y: 321, endPoint x: 467, endPoint y: 321, distance: 31.4
click at [467, 321] on div "**********" at bounding box center [449, 325] width 158 height 16
click at [467, 321] on div "**********" at bounding box center [485, 325] width 85 height 16
click at [344, 289] on icon "button" at bounding box center [345, 287] width 9 height 9
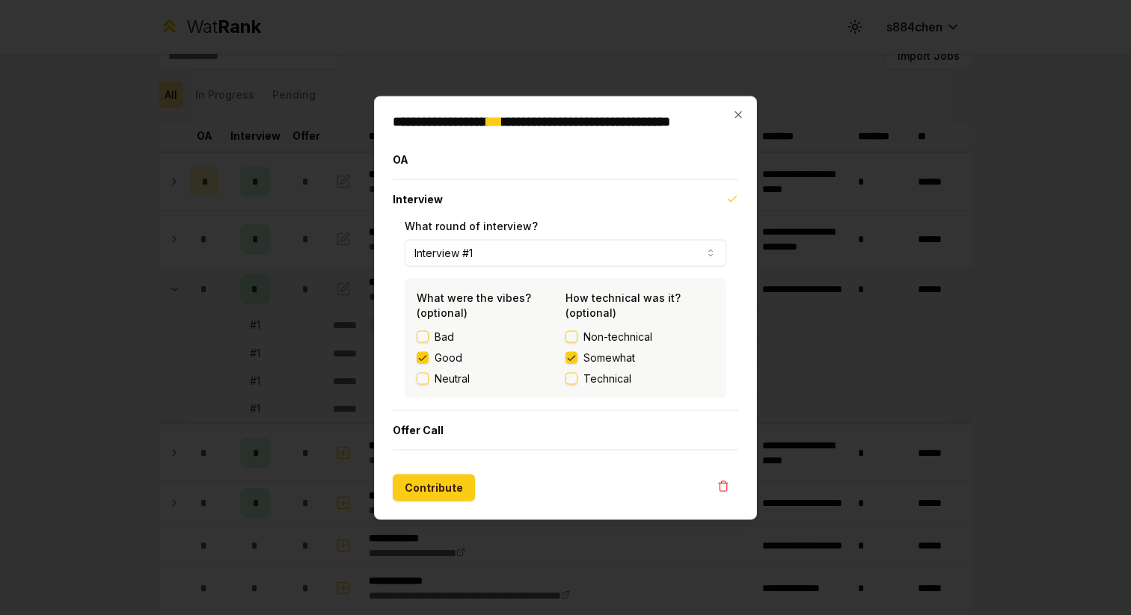
click at [570, 335] on button "Non-technical" at bounding box center [571, 336] width 12 height 12
click at [570, 336] on button "Non-technical" at bounding box center [571, 336] width 12 height 12
click at [407, 481] on button "Contribute" at bounding box center [434, 487] width 82 height 27
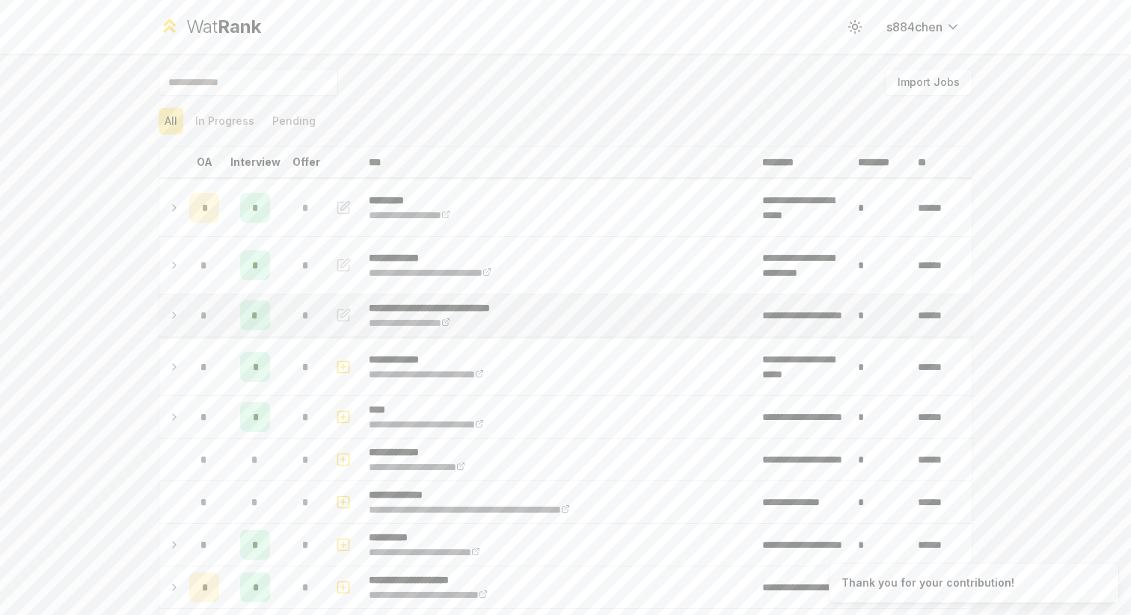
click at [242, 297] on td "*" at bounding box center [255, 316] width 60 height 42
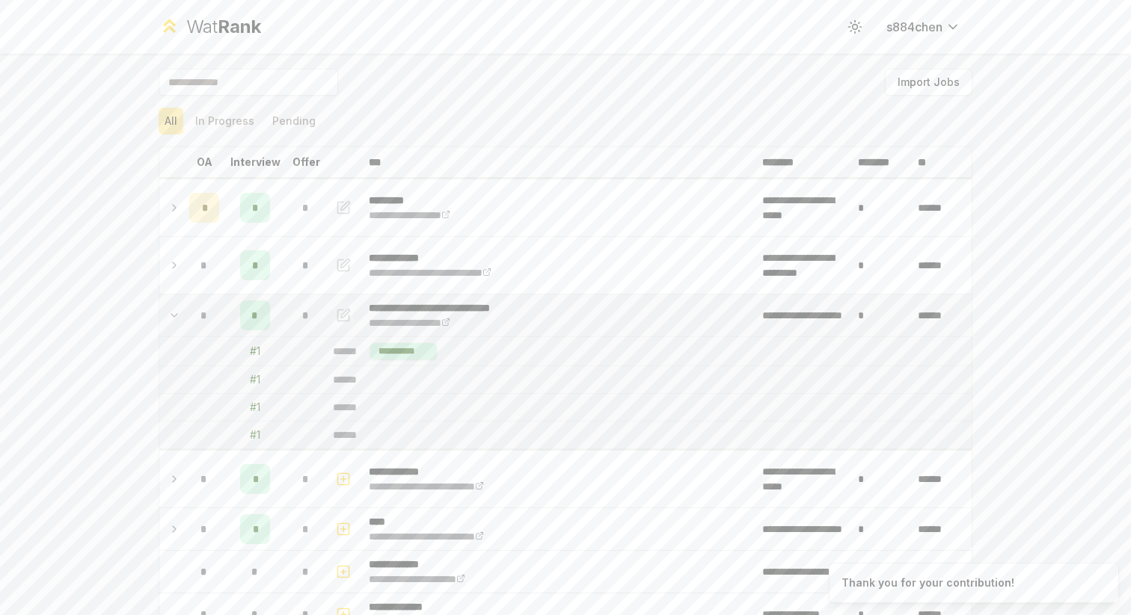
click at [342, 313] on icon "button" at bounding box center [345, 313] width 9 height 9
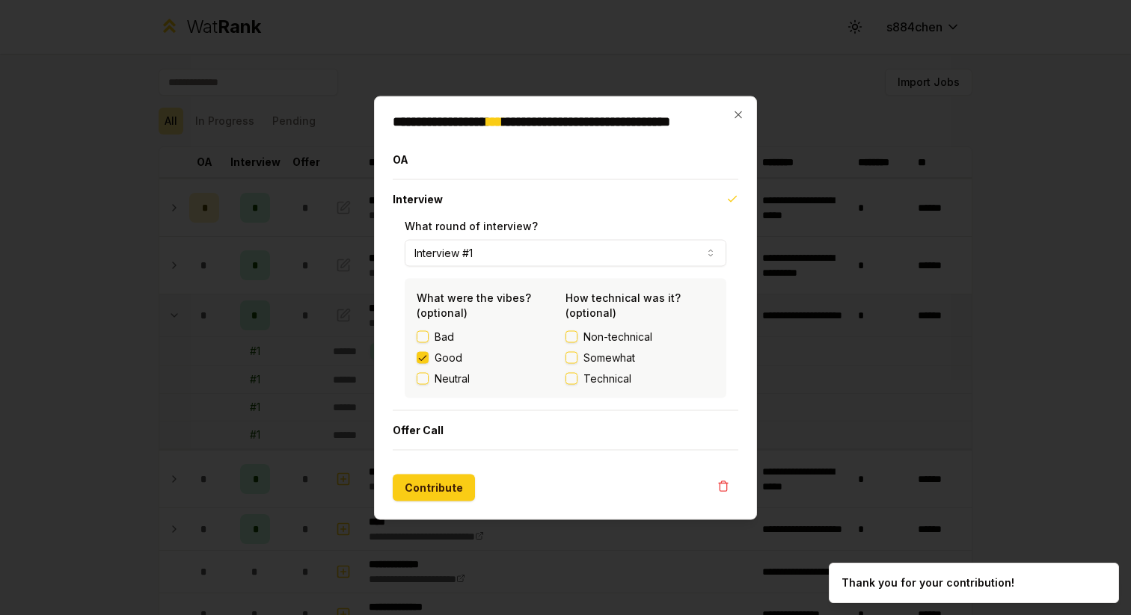
click at [423, 357] on button "Good" at bounding box center [422, 357] width 12 height 12
click at [428, 482] on button "Contribute" at bounding box center [434, 487] width 82 height 27
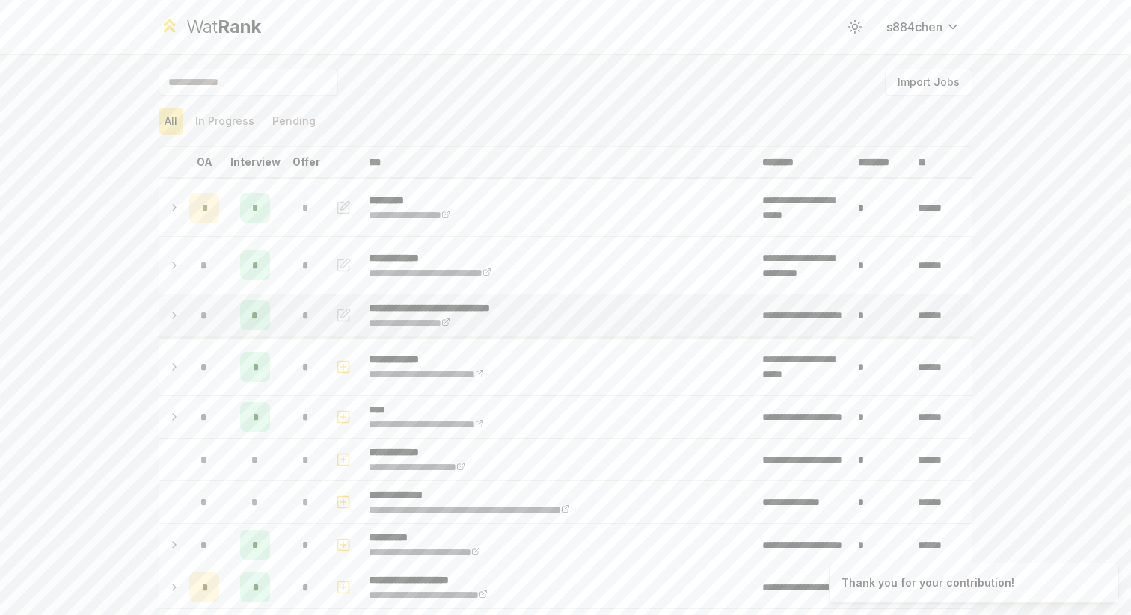
click at [248, 312] on div "*" at bounding box center [255, 316] width 30 height 30
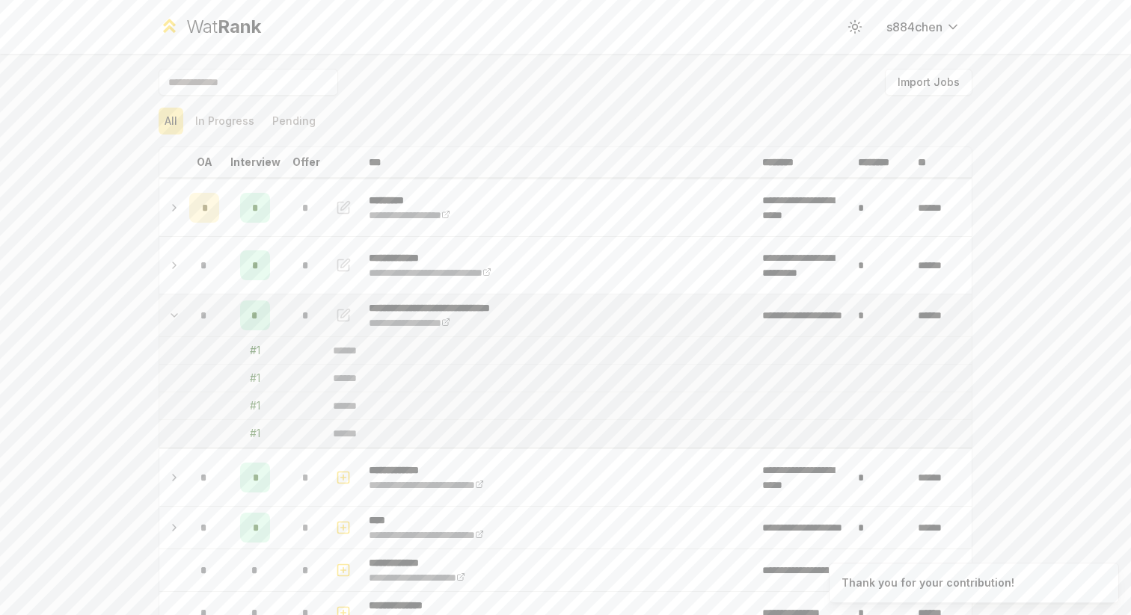
click at [248, 312] on div "*" at bounding box center [255, 316] width 30 height 30
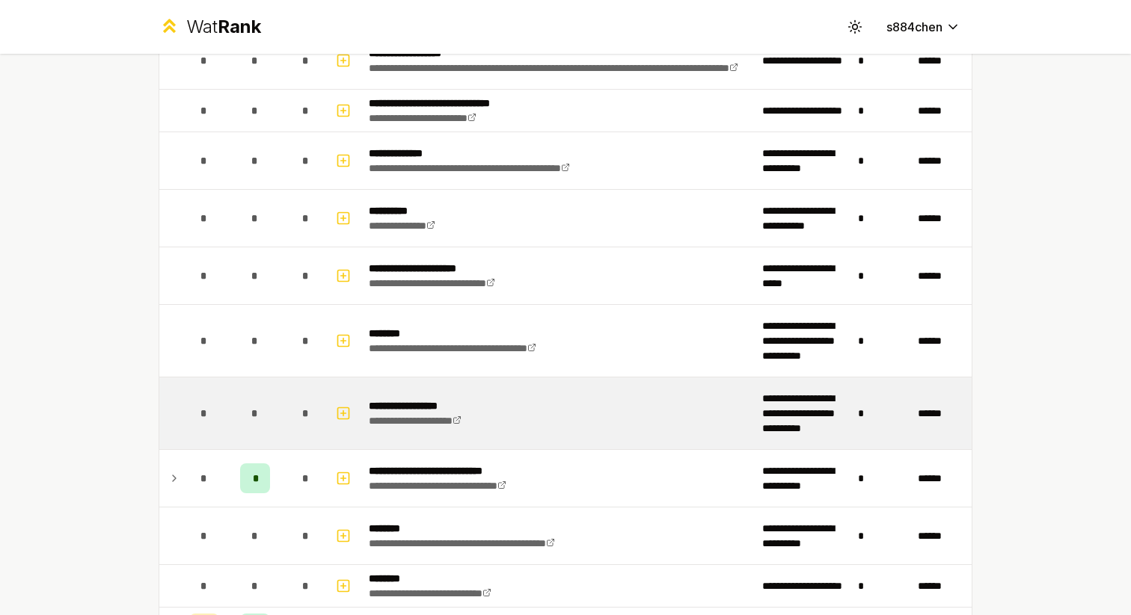
scroll to position [1962, 0]
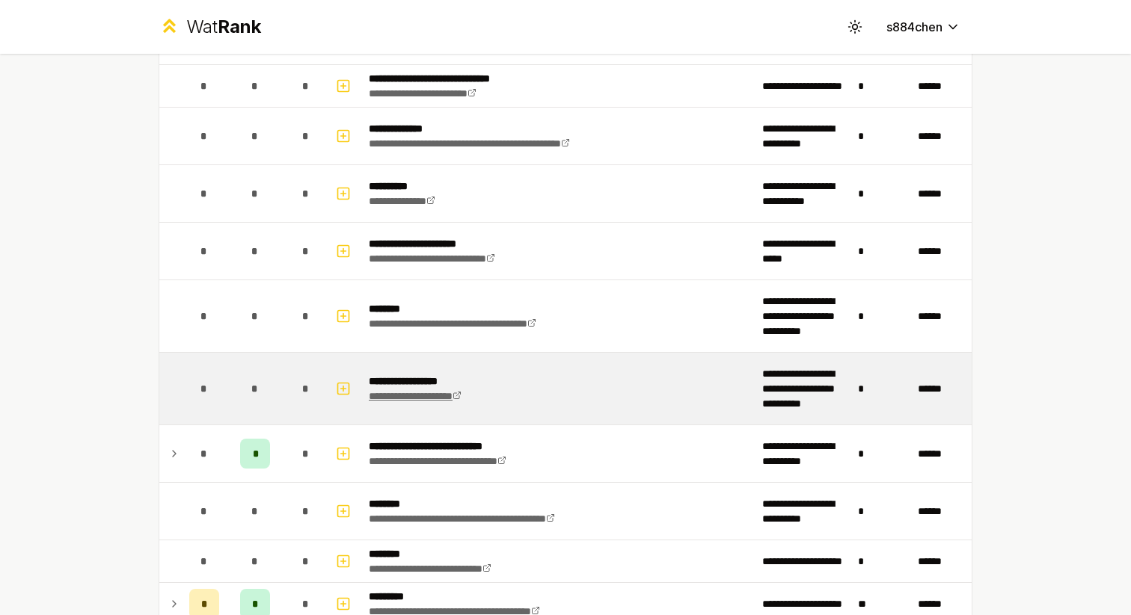
click at [405, 393] on link "**********" at bounding box center [415, 396] width 93 height 10
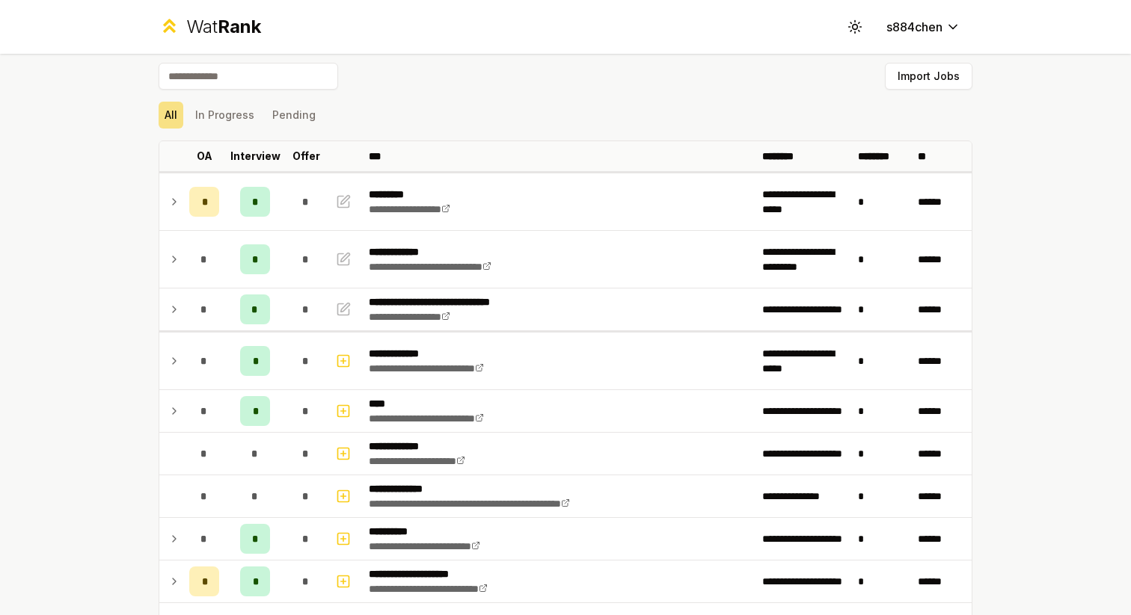
scroll to position [5, 0]
